Goal: Task Accomplishment & Management: Manage account settings

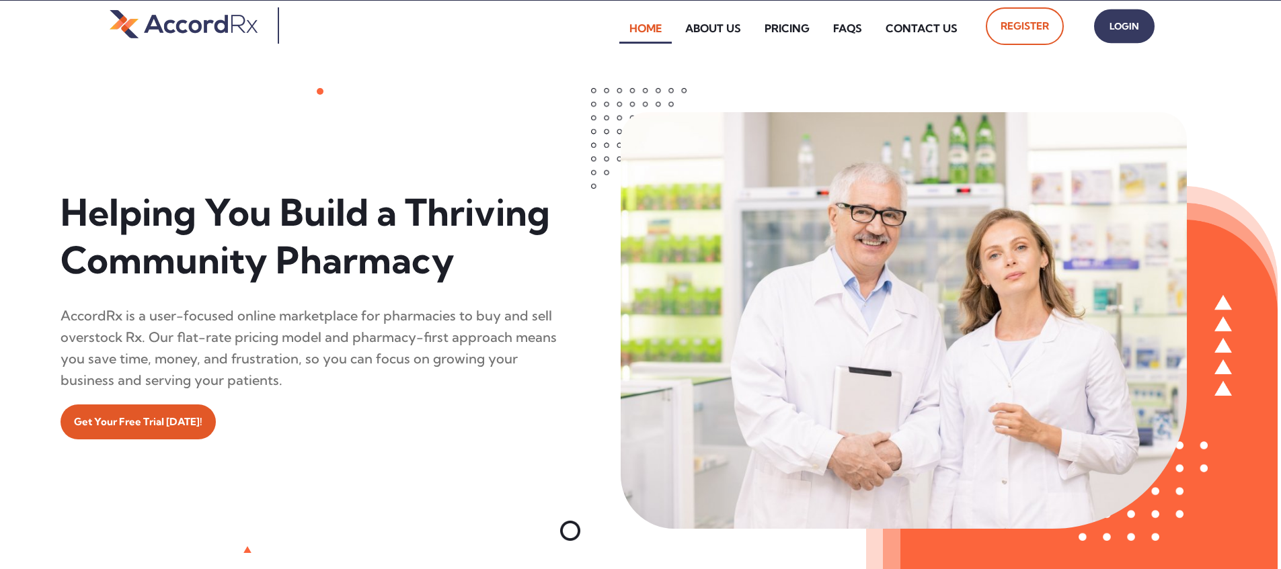
click at [614, 32] on span "Login" at bounding box center [1124, 26] width 34 height 19
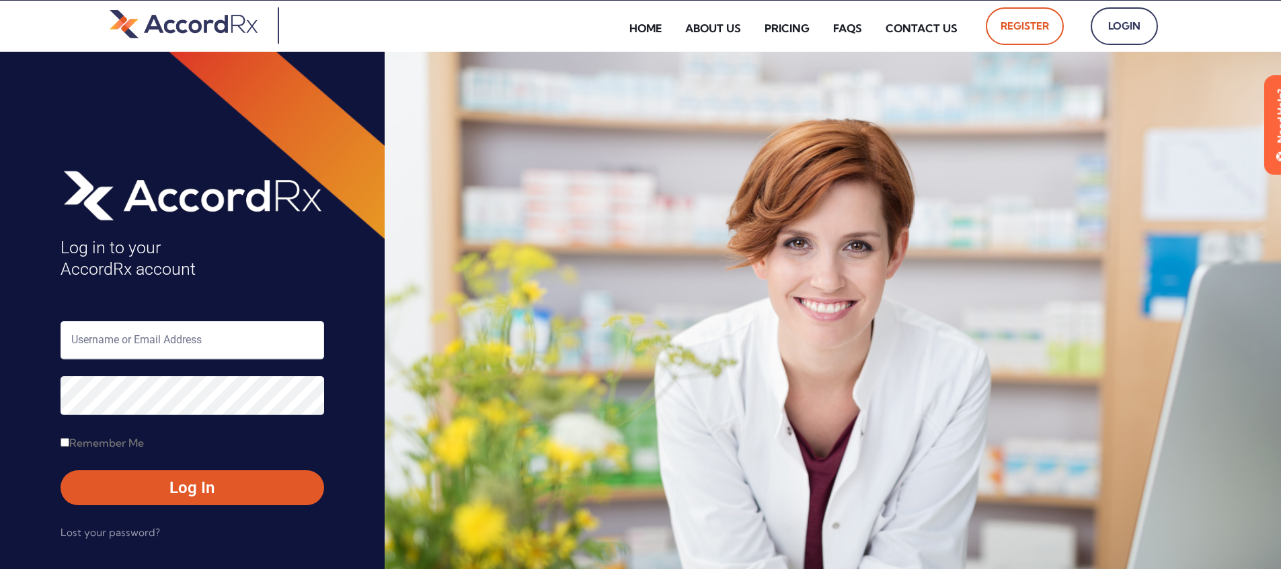
click at [116, 337] on input "text" at bounding box center [192, 340] width 264 height 38
type input "ARX-[PERSON_NAME]"
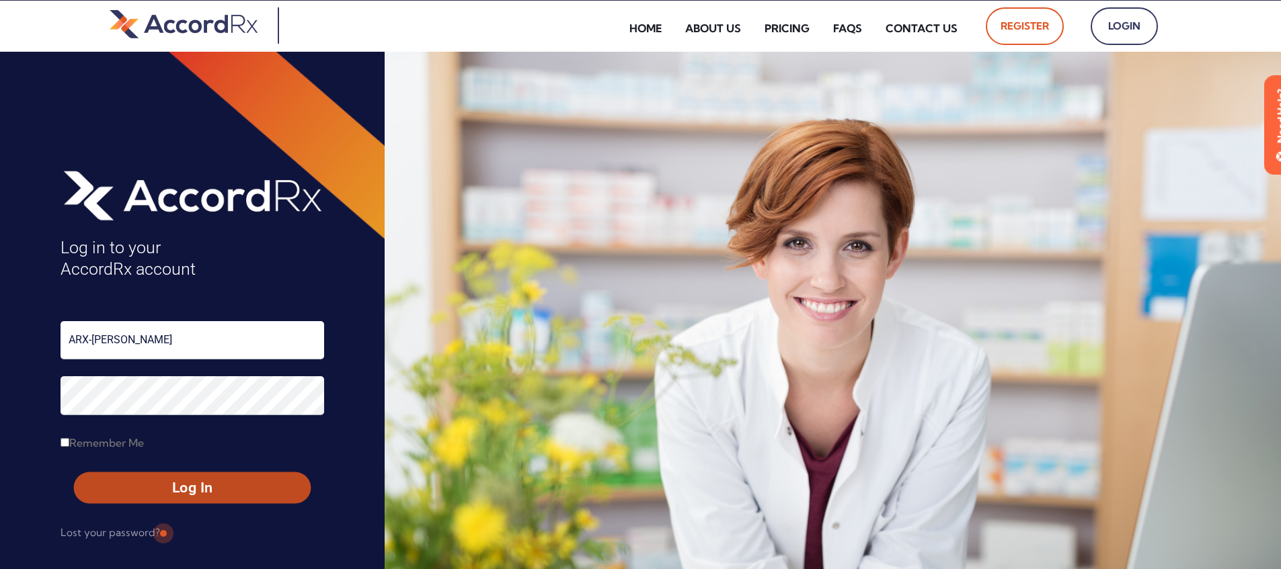
click at [161, 483] on span "Log In" at bounding box center [192, 488] width 212 height 19
